Goal: Ask a question

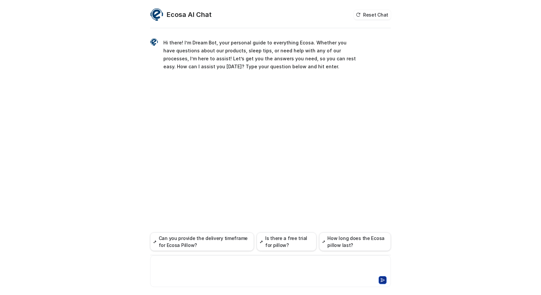
click at [178, 267] on div at bounding box center [271, 266] width 238 height 15
paste div
